Goal: Task Accomplishment & Management: Manage account settings

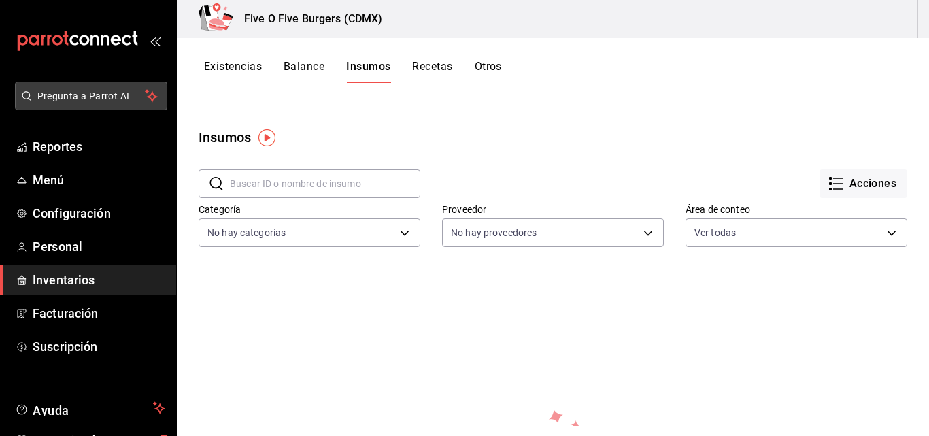
click at [65, 90] on span "Pregunta a Parrot AI" at bounding box center [91, 96] width 108 height 14
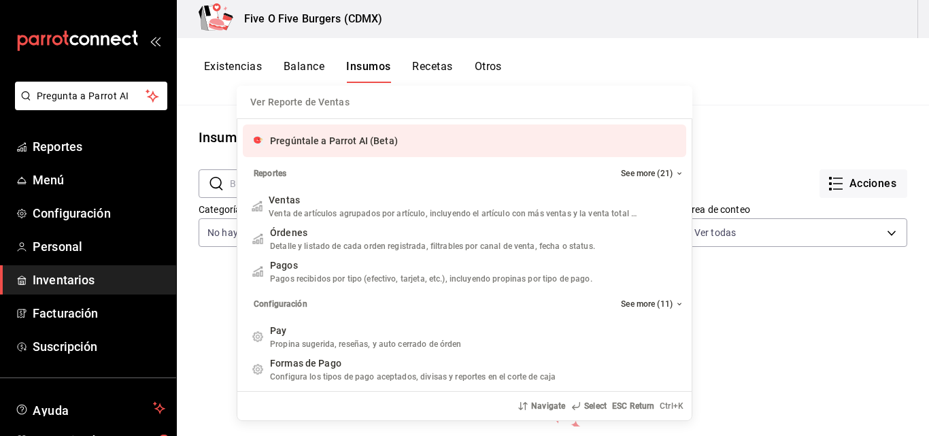
click at [91, 93] on div "Ver Reporte de Ventas Pregúntale a Parrot AI (Beta) Reportes See more (21) Vent…" at bounding box center [464, 218] width 929 height 436
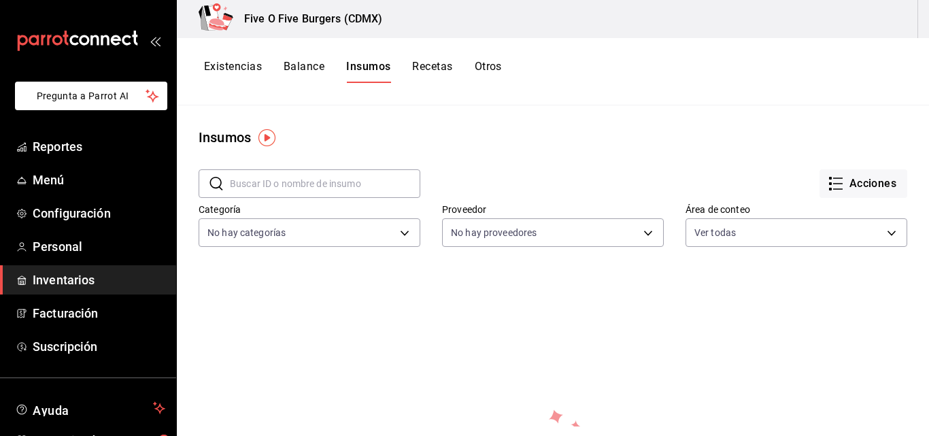
click at [91, 93] on span "Pregunta a Parrot AI" at bounding box center [91, 96] width 109 height 14
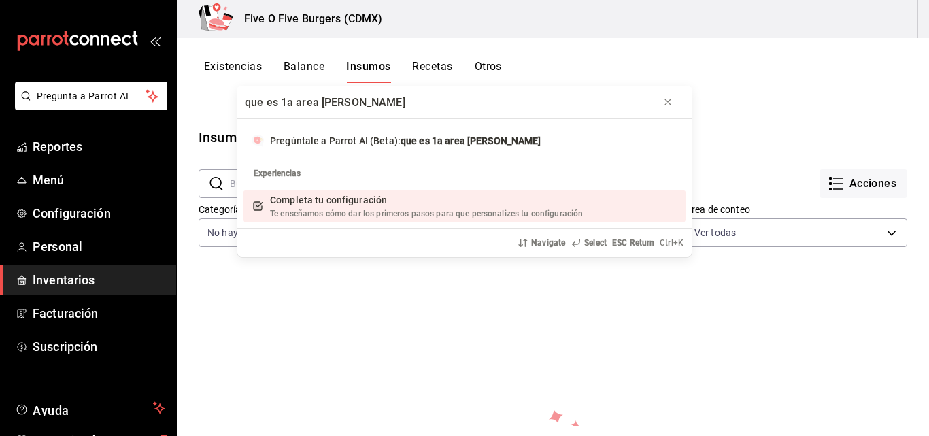
type input "que es 1a area de conteo"
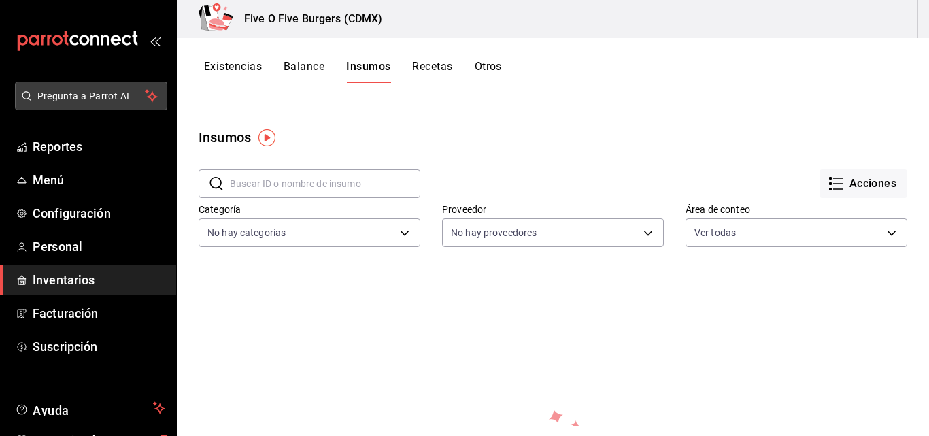
click at [106, 97] on span "Pregunta a Parrot AI" at bounding box center [91, 96] width 108 height 14
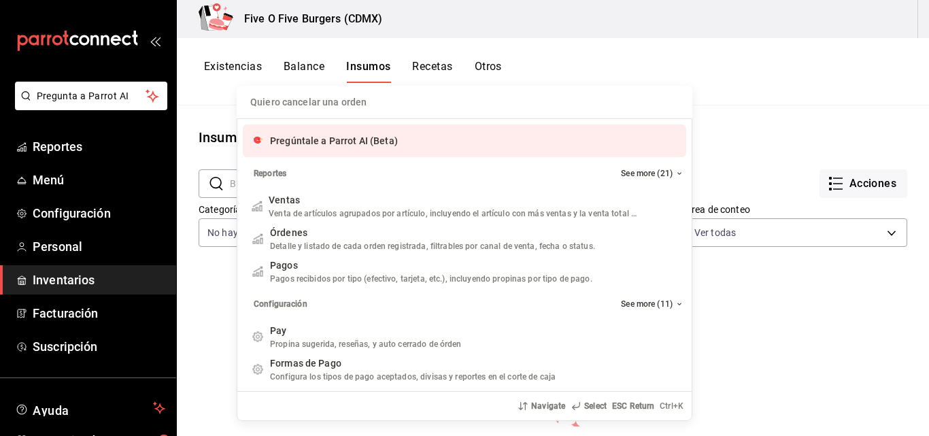
click at [305, 107] on input "Quiero cancelar una orden" at bounding box center [464, 102] width 439 height 33
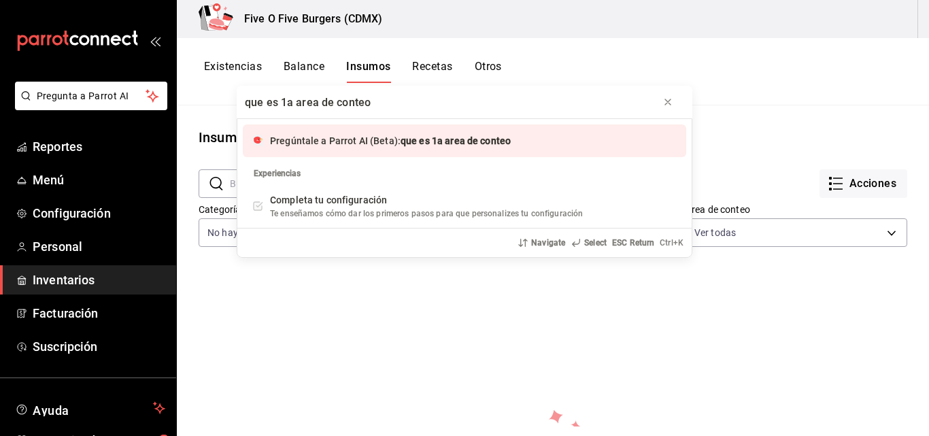
type input "que es 1a area de conteo"
click at [345, 146] on span "Pregúntale a Parrot AI (Beta):" at bounding box center [335, 140] width 131 height 11
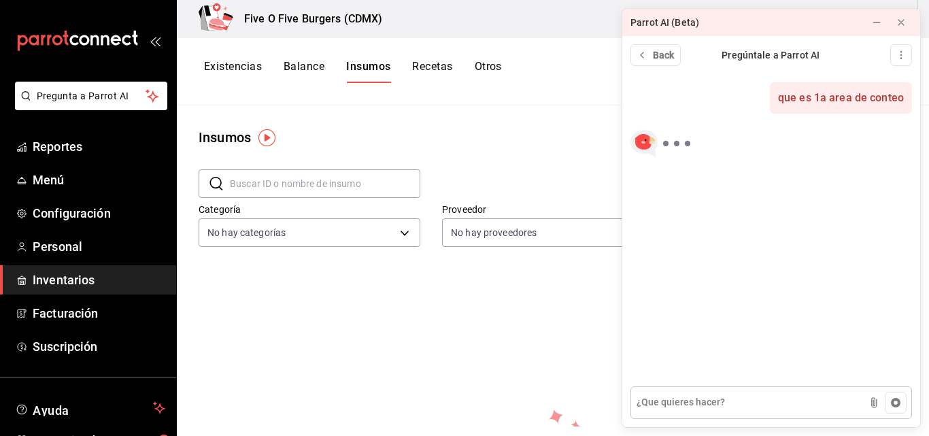
click at [728, 408] on textarea at bounding box center [771, 402] width 282 height 33
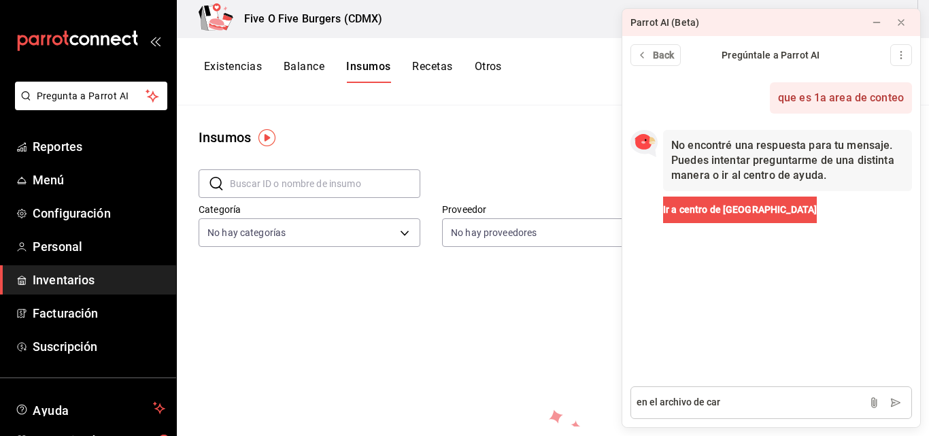
type textarea "en el archivo de carg"
drag, startPoint x: 738, startPoint y: 401, endPoint x: 543, endPoint y: 420, distance: 195.5
click at [543, 420] on body "Pregunta a Parrot AI Reportes Menú Configuración Personal Inventarios Facturaci…" at bounding box center [464, 213] width 929 height 426
type textarea "parrot academy"
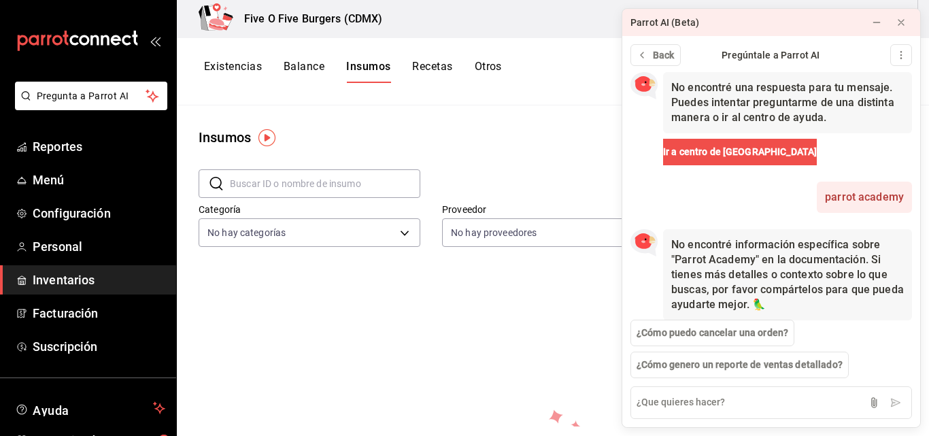
scroll to position [71, 0]
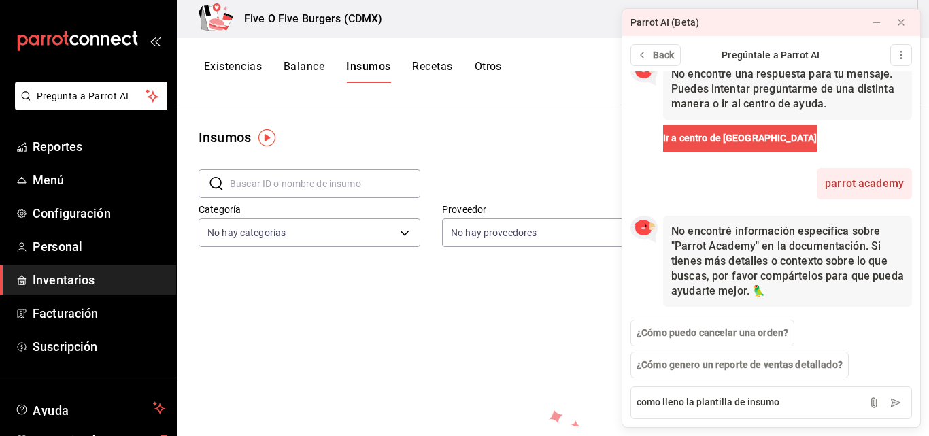
type textarea "como lleno la plantilla de insumos"
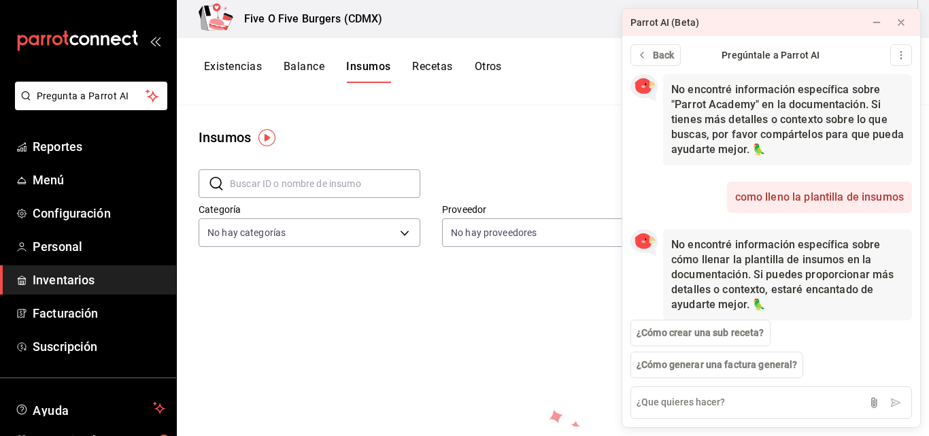
scroll to position [226, 0]
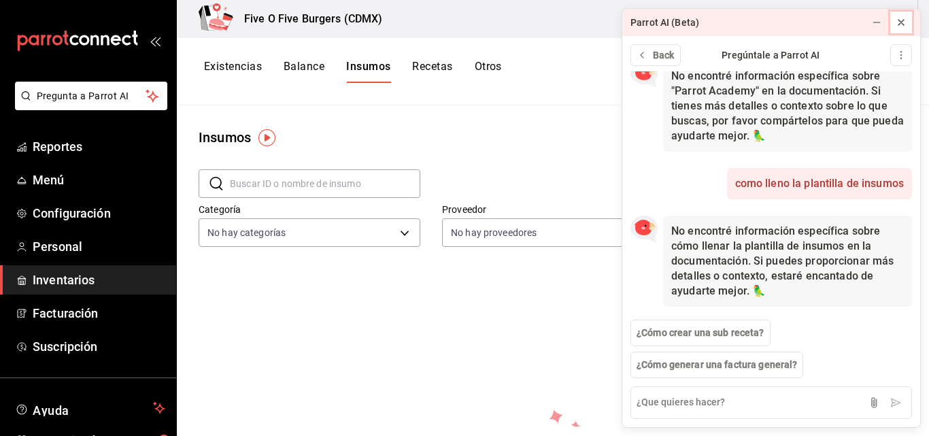
click at [902, 24] on icon at bounding box center [901, 22] width 11 height 11
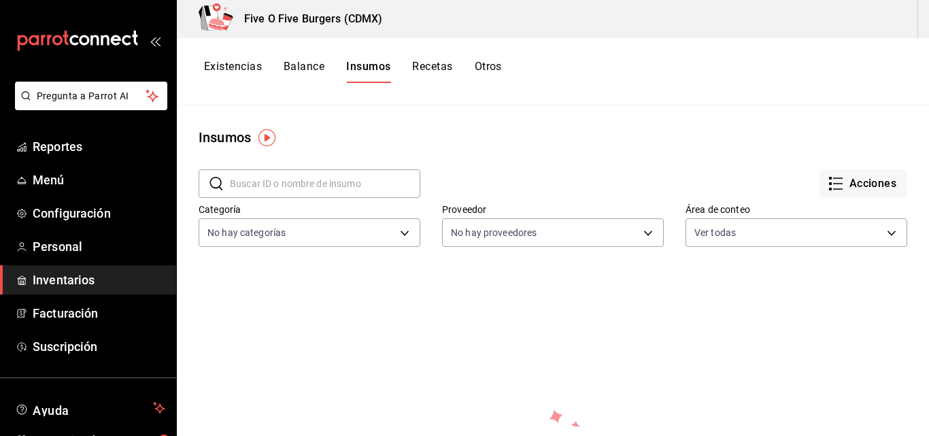
click at [415, 73] on button "Recetas" at bounding box center [432, 71] width 40 height 23
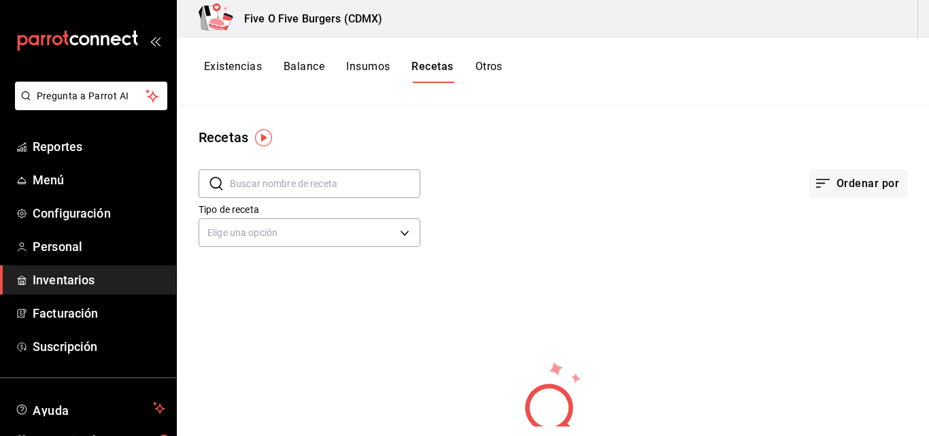
click at [488, 63] on button "Otros" at bounding box center [488, 71] width 27 height 23
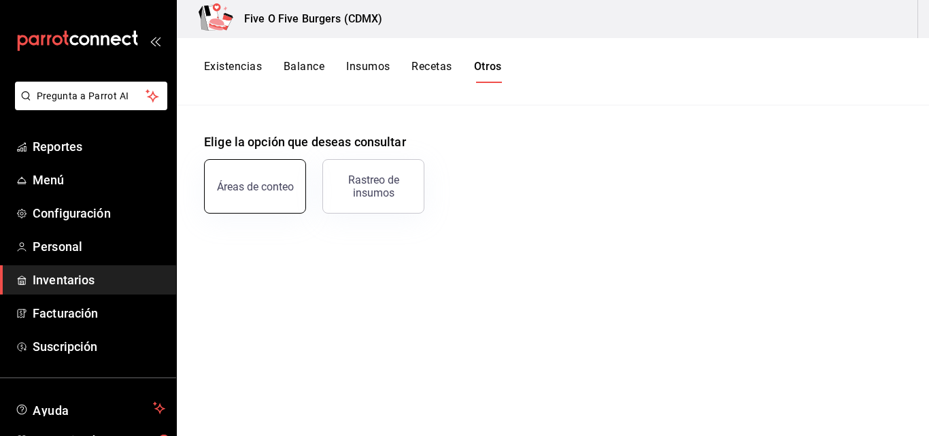
click at [269, 208] on button "Áreas de conteo" at bounding box center [255, 186] width 102 height 54
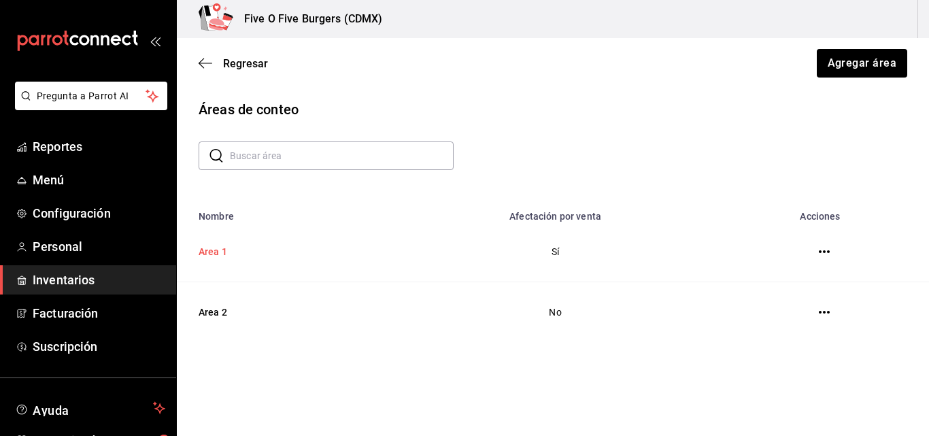
click at [202, 254] on td "Area 1" at bounding box center [281, 252] width 209 height 61
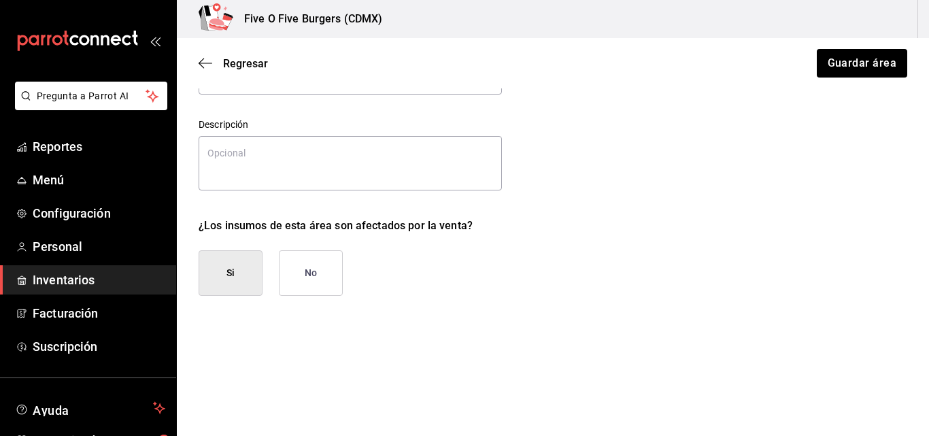
scroll to position [118, 0]
click at [256, 270] on button "Si" at bounding box center [231, 271] width 64 height 46
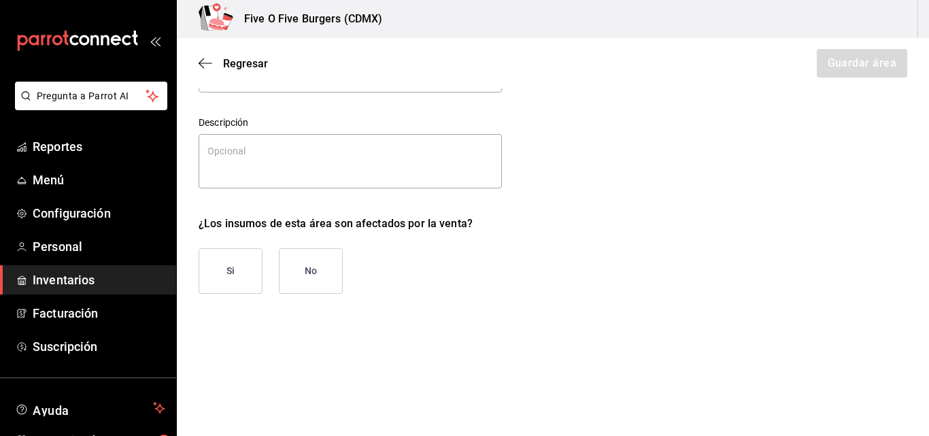
click at [256, 270] on button "Si" at bounding box center [231, 271] width 64 height 46
type textarea "x"
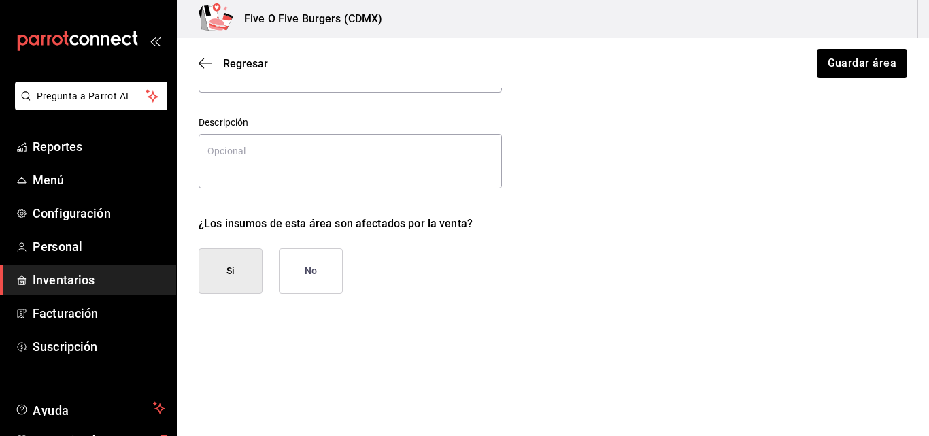
click at [437, 272] on div "Si No" at bounding box center [376, 271] width 354 height 46
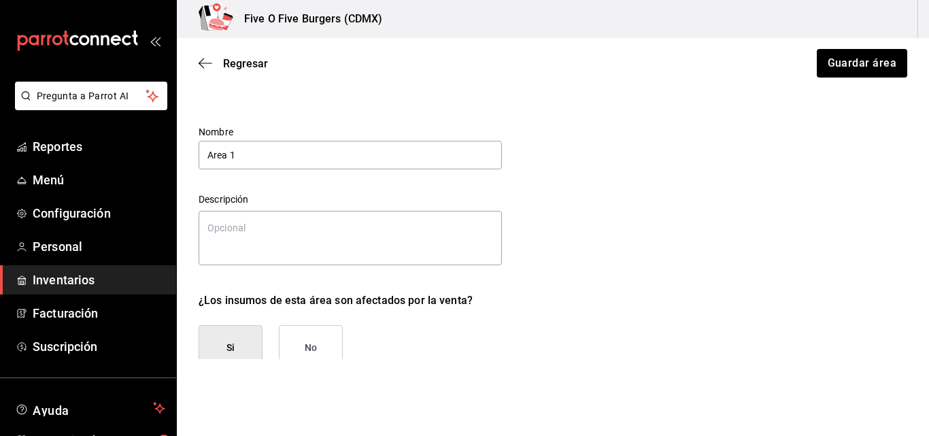
scroll to position [0, 0]
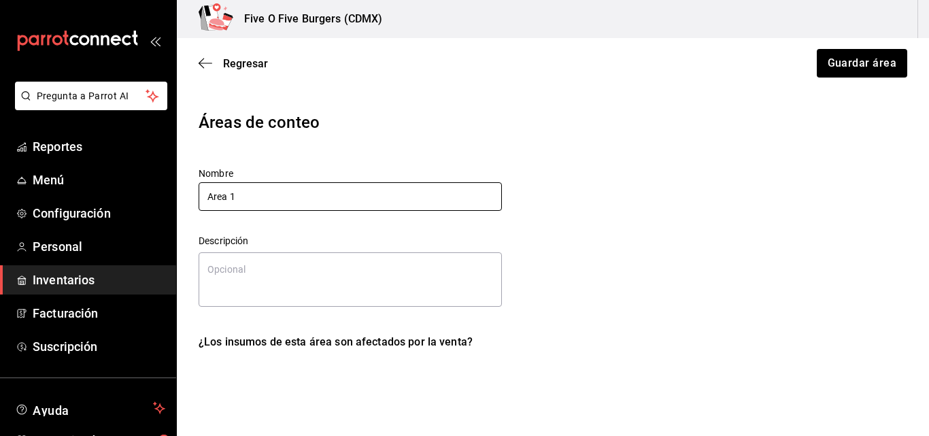
click at [291, 198] on input "Area 1" at bounding box center [350, 196] width 303 height 29
type input "A"
type textarea "x"
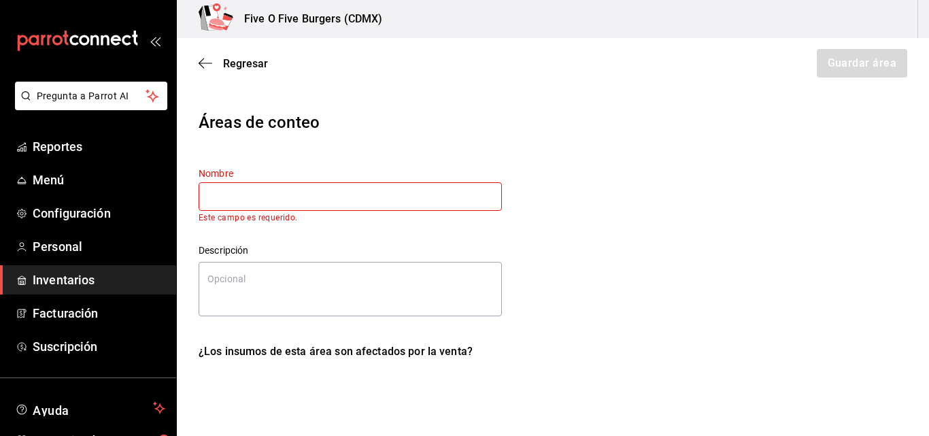
type input "a"
type textarea "x"
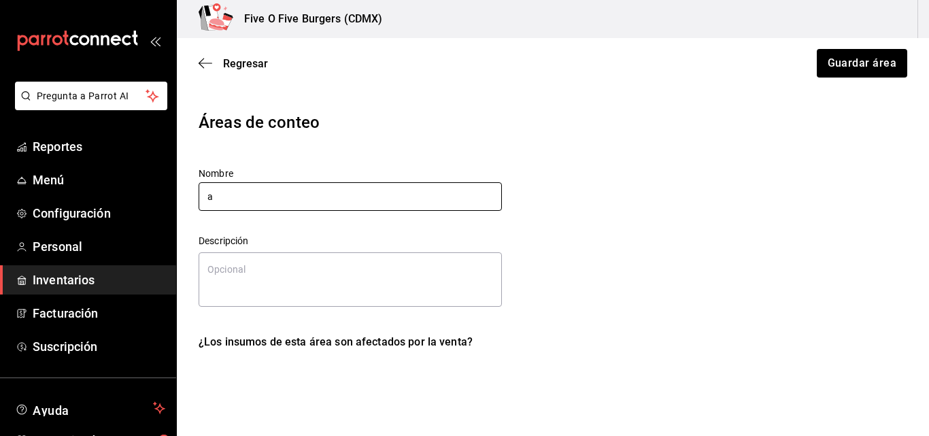
type textarea "x"
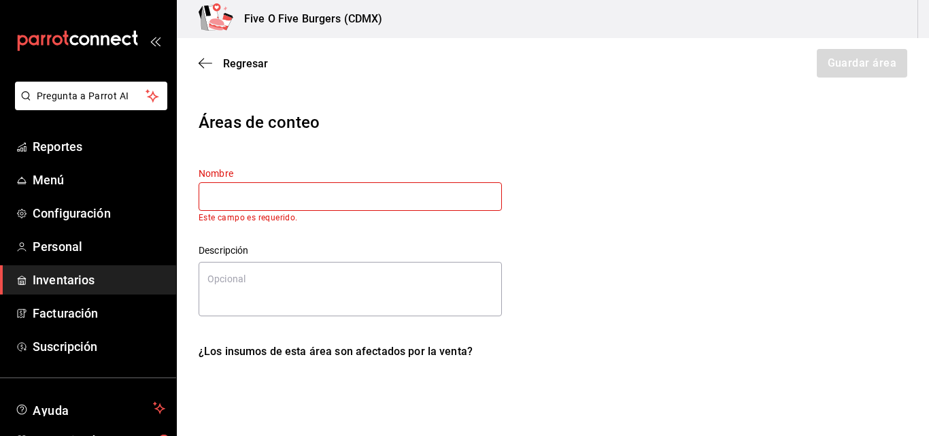
type input "A"
type textarea "x"
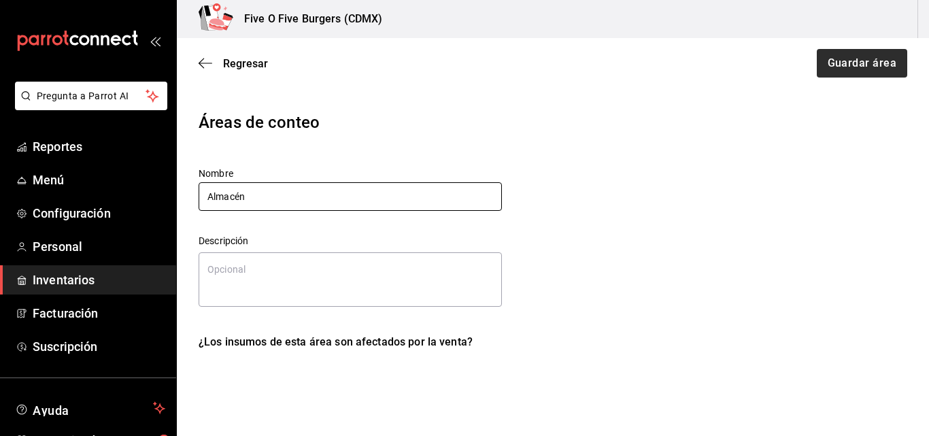
type input "Almacén"
click at [815, 67] on button "Guardar área" at bounding box center [861, 63] width 92 height 29
type textarea "x"
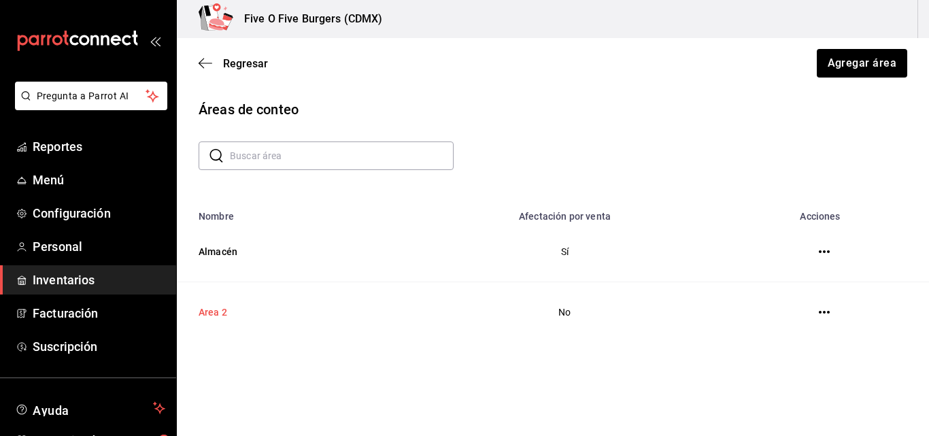
click at [226, 321] on td "Area 2" at bounding box center [291, 312] width 228 height 61
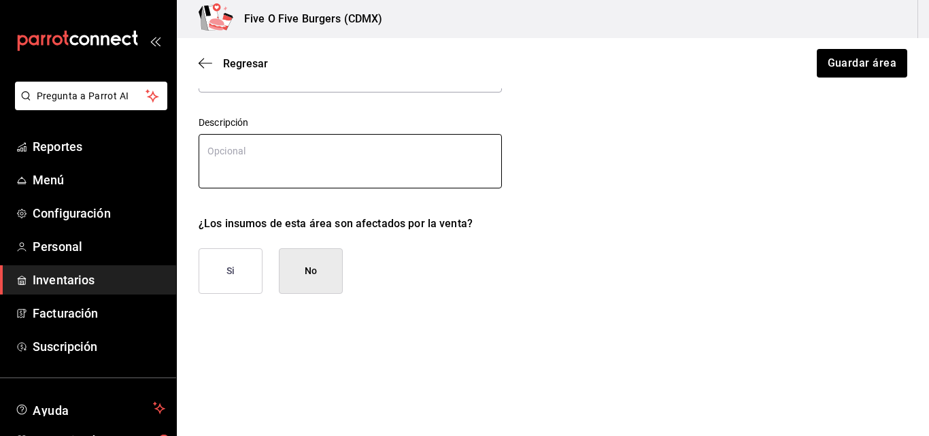
click at [375, 292] on div "Si No" at bounding box center [376, 271] width 354 height 46
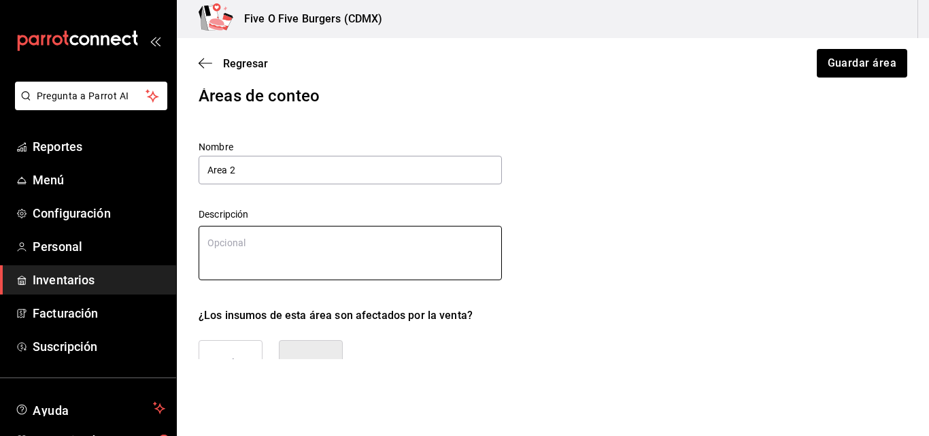
scroll to position [14, 0]
